Goal: Task Accomplishment & Management: Use online tool/utility

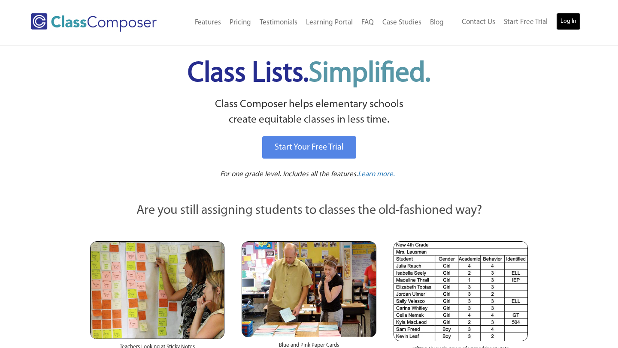
click at [564, 21] on link "Log In" at bounding box center [568, 21] width 24 height 17
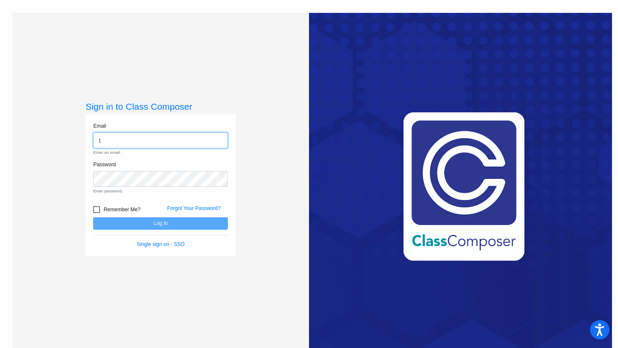
type input "[PERSON_NAME][EMAIL_ADDRESS][PERSON_NAME][DOMAIN_NAME]"
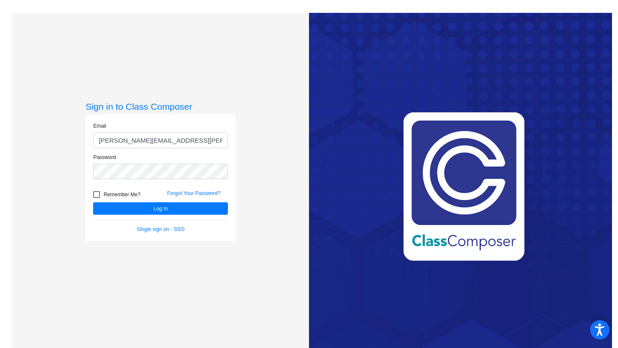
click at [167, 216] on form "Email teresa.bendel@k12.wv.us Password Remember Me? Forgot Your Password? Log I…" at bounding box center [160, 177] width 135 height 111
click at [175, 199] on div "Forgot Your Password?" at bounding box center [197, 196] width 74 height 13
click at [174, 203] on button "Log In" at bounding box center [160, 208] width 135 height 12
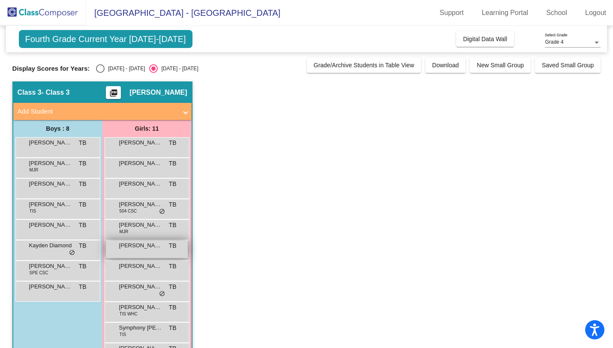
scroll to position [29, 0]
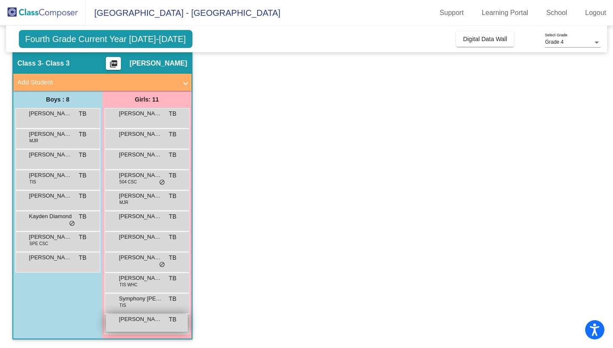
click at [133, 322] on span "Zalayna Miller" at bounding box center [140, 319] width 43 height 9
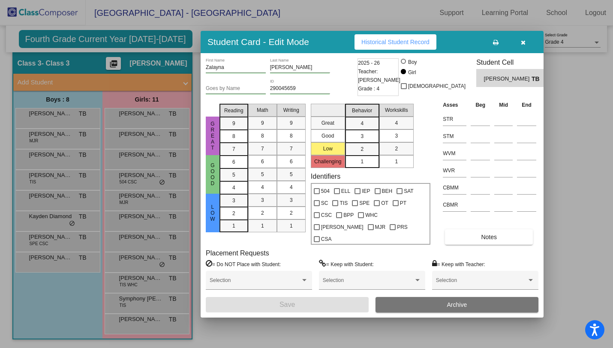
click at [526, 48] on button "button" at bounding box center [523, 41] width 27 height 15
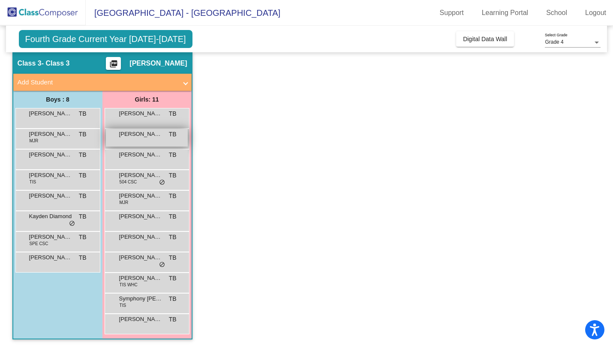
click at [143, 134] on span "Agatha Gomez" at bounding box center [140, 134] width 43 height 9
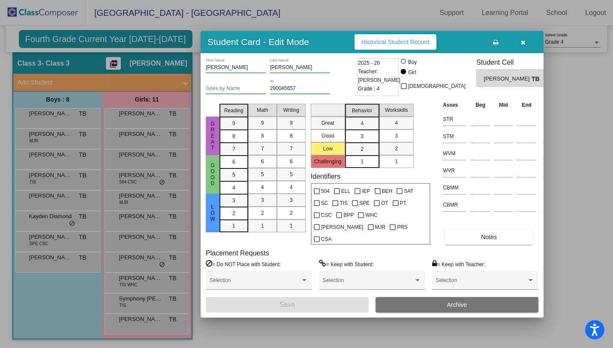
click at [523, 45] on icon "button" at bounding box center [523, 42] width 5 height 6
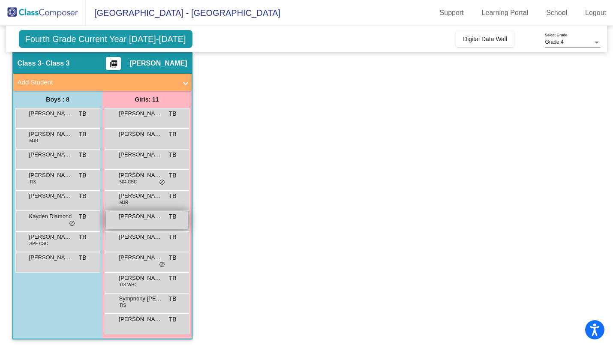
click at [140, 221] on div "Gianni Eafrati TB lock do_not_disturb_alt" at bounding box center [147, 220] width 82 height 18
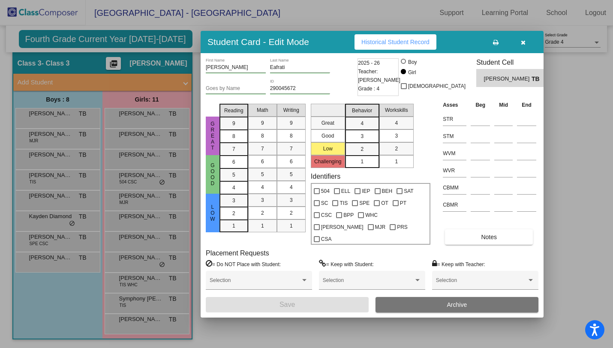
click at [523, 45] on icon "button" at bounding box center [523, 42] width 5 height 6
